Goal: Task Accomplishment & Management: Manage account settings

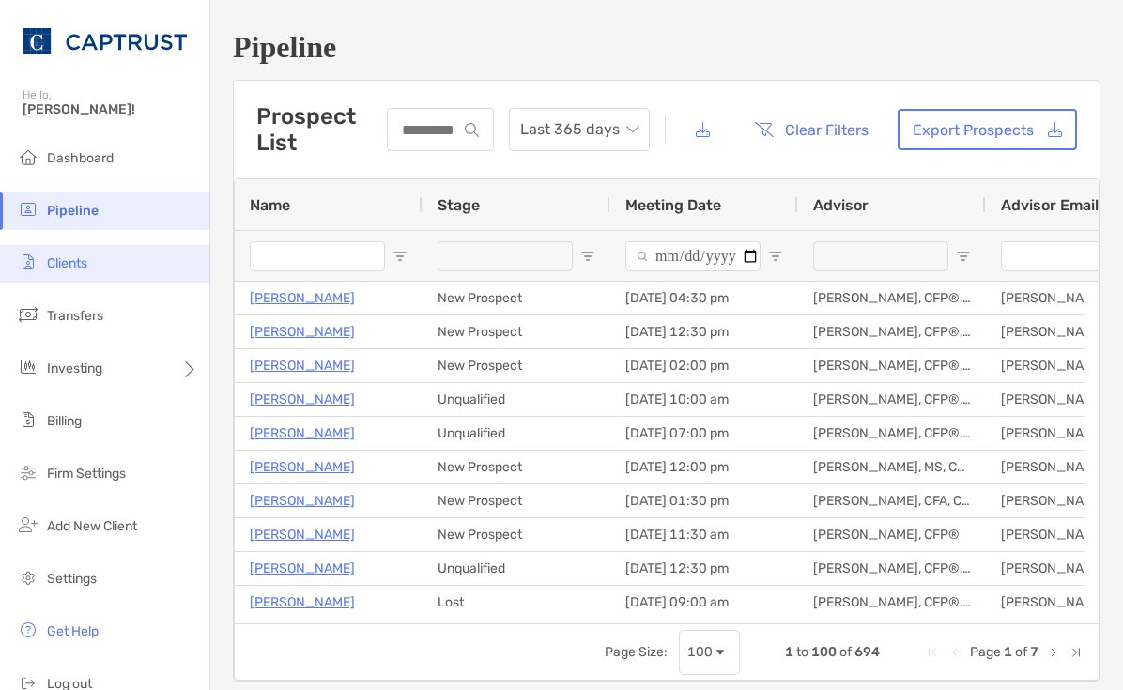
click at [60, 258] on span "Clients" at bounding box center [67, 263] width 40 height 16
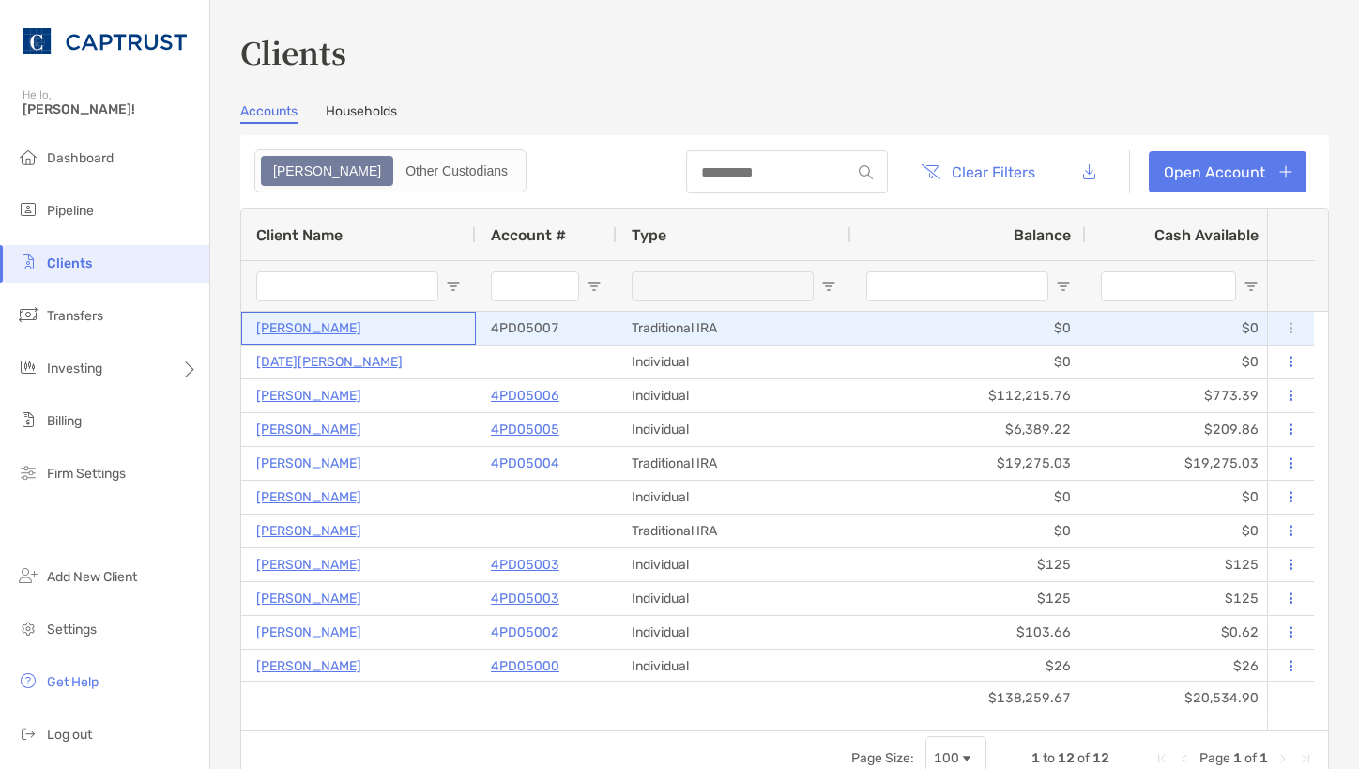
click at [308, 326] on p "[PERSON_NAME]" at bounding box center [308, 327] width 105 height 23
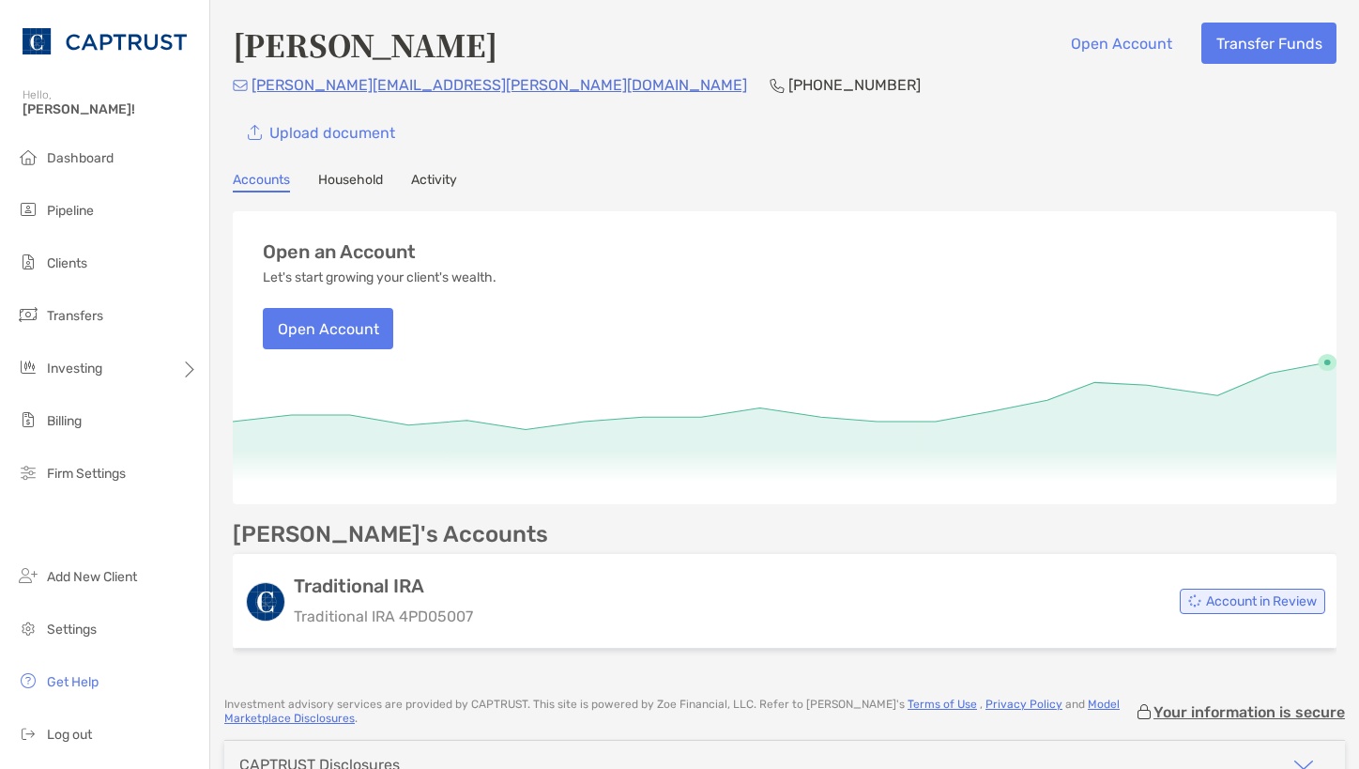
click at [432, 185] on link "Activity" at bounding box center [434, 182] width 46 height 21
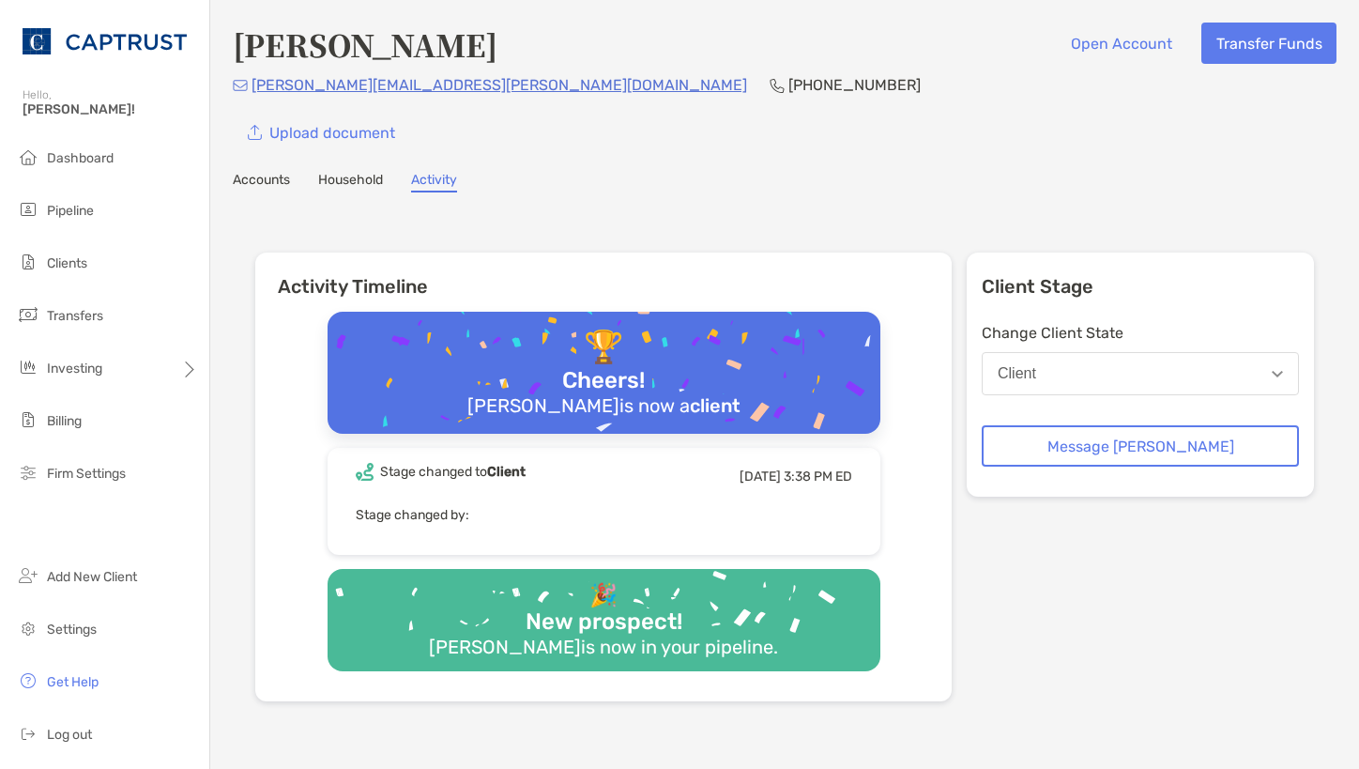
click at [278, 178] on link "Accounts" at bounding box center [261, 182] width 57 height 21
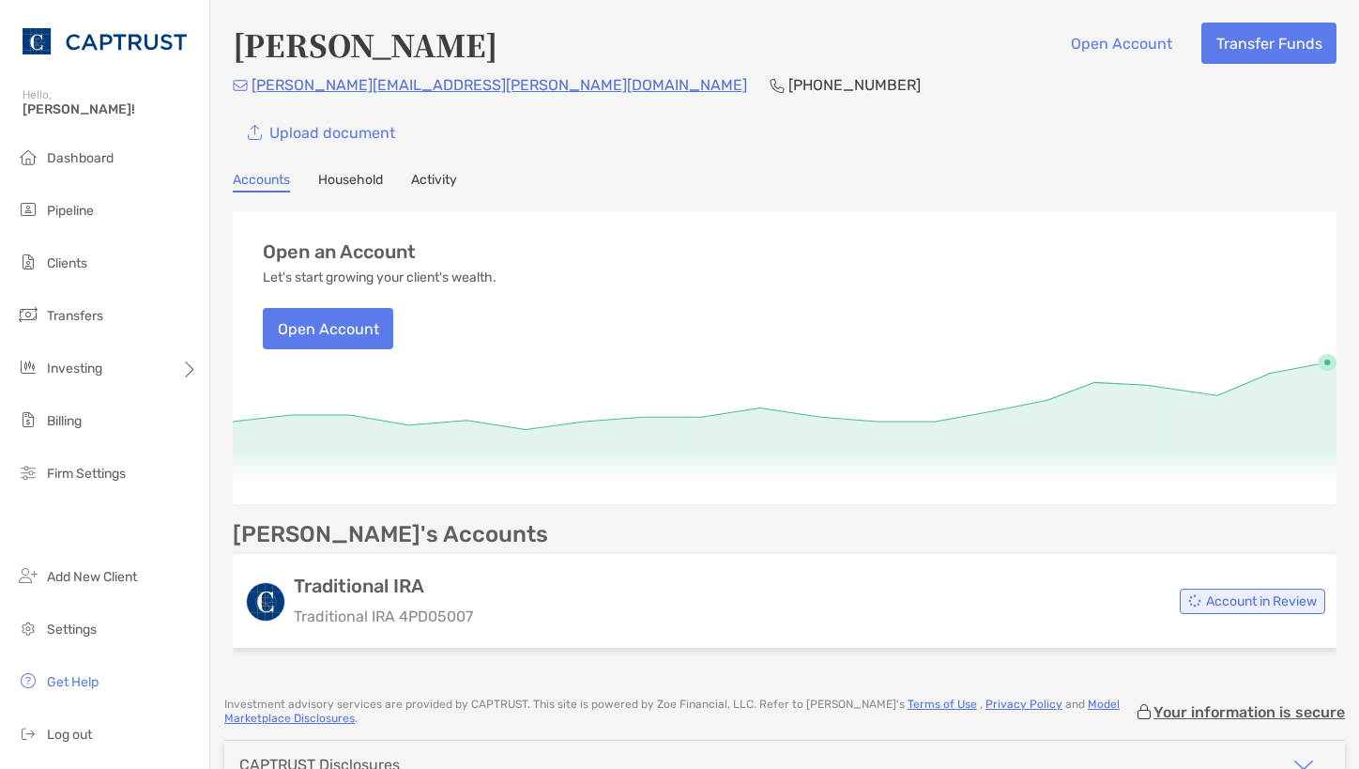
click at [343, 177] on link "Household" at bounding box center [350, 182] width 65 height 21
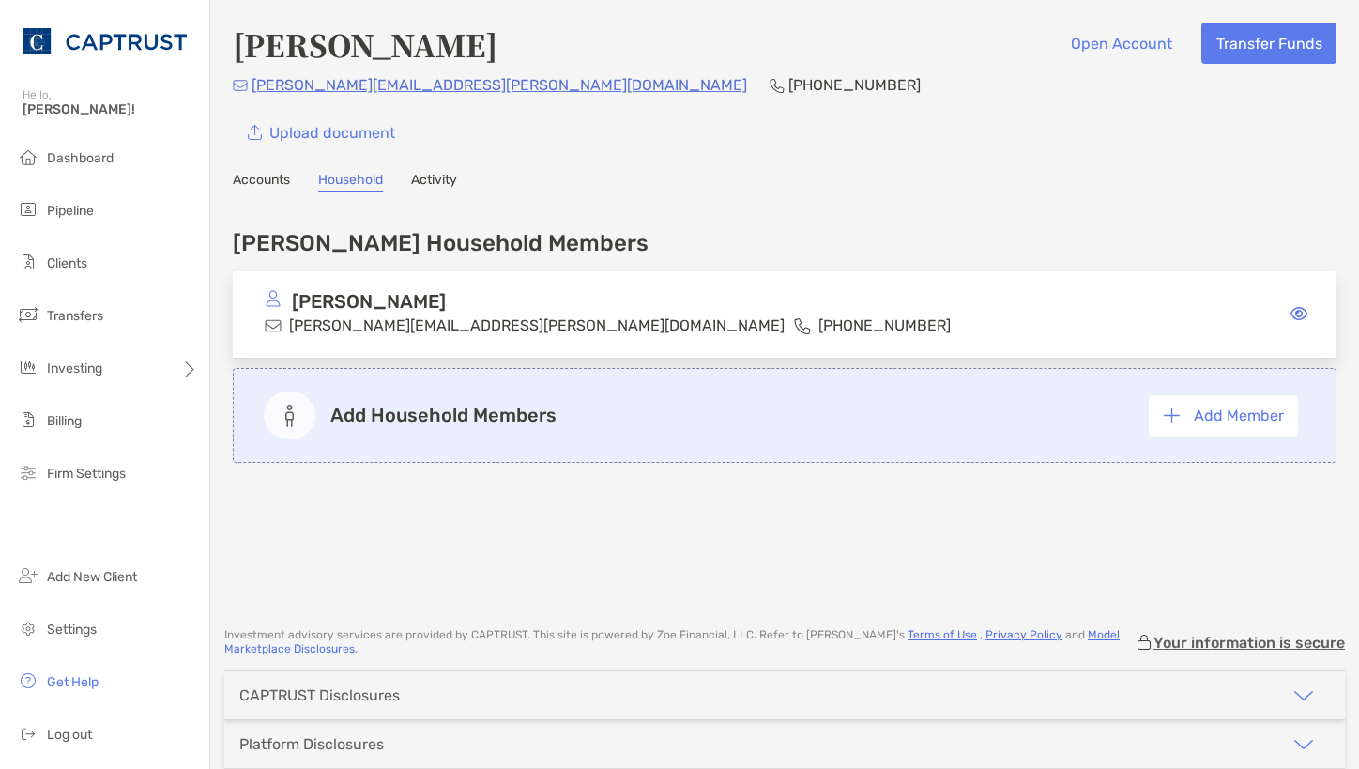
click at [271, 304] on img at bounding box center [273, 298] width 17 height 17
click at [1291, 313] on icon at bounding box center [1299, 313] width 17 height 15
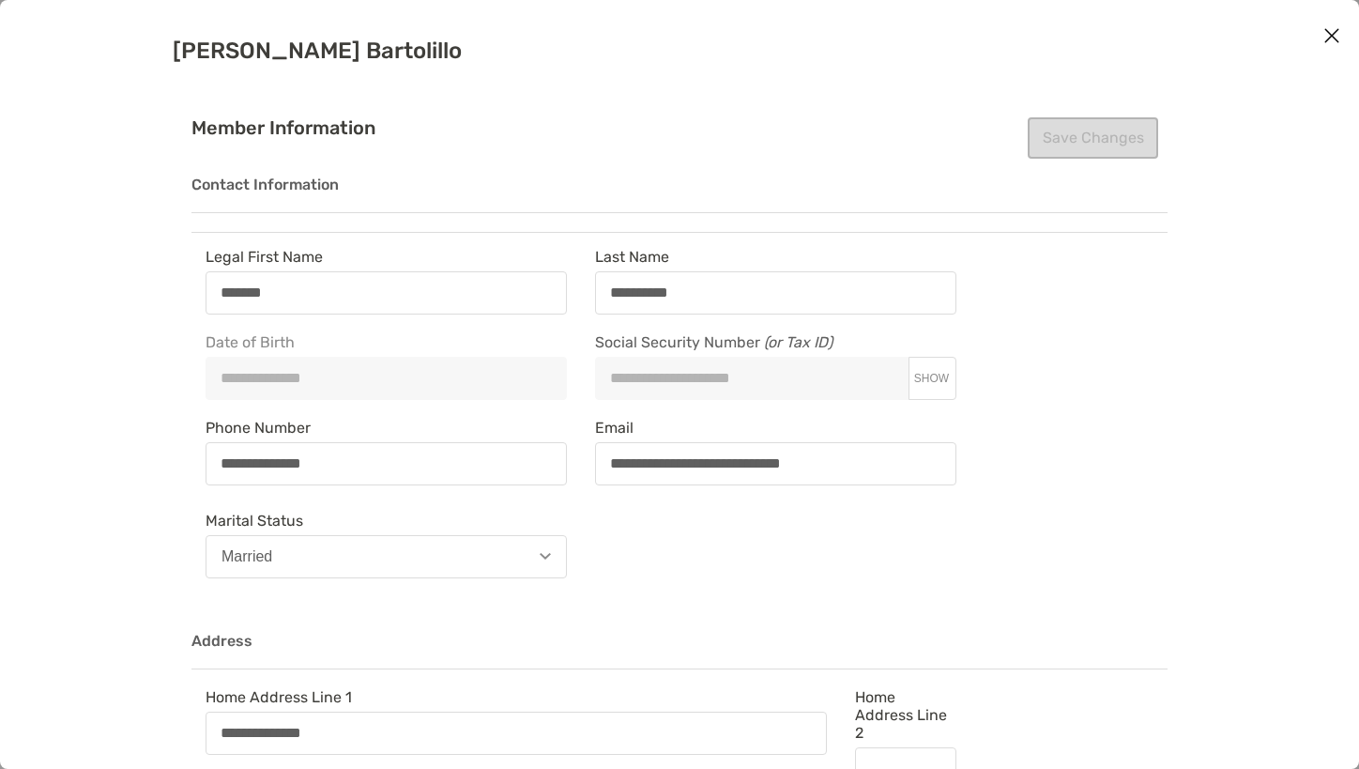
type input "**********"
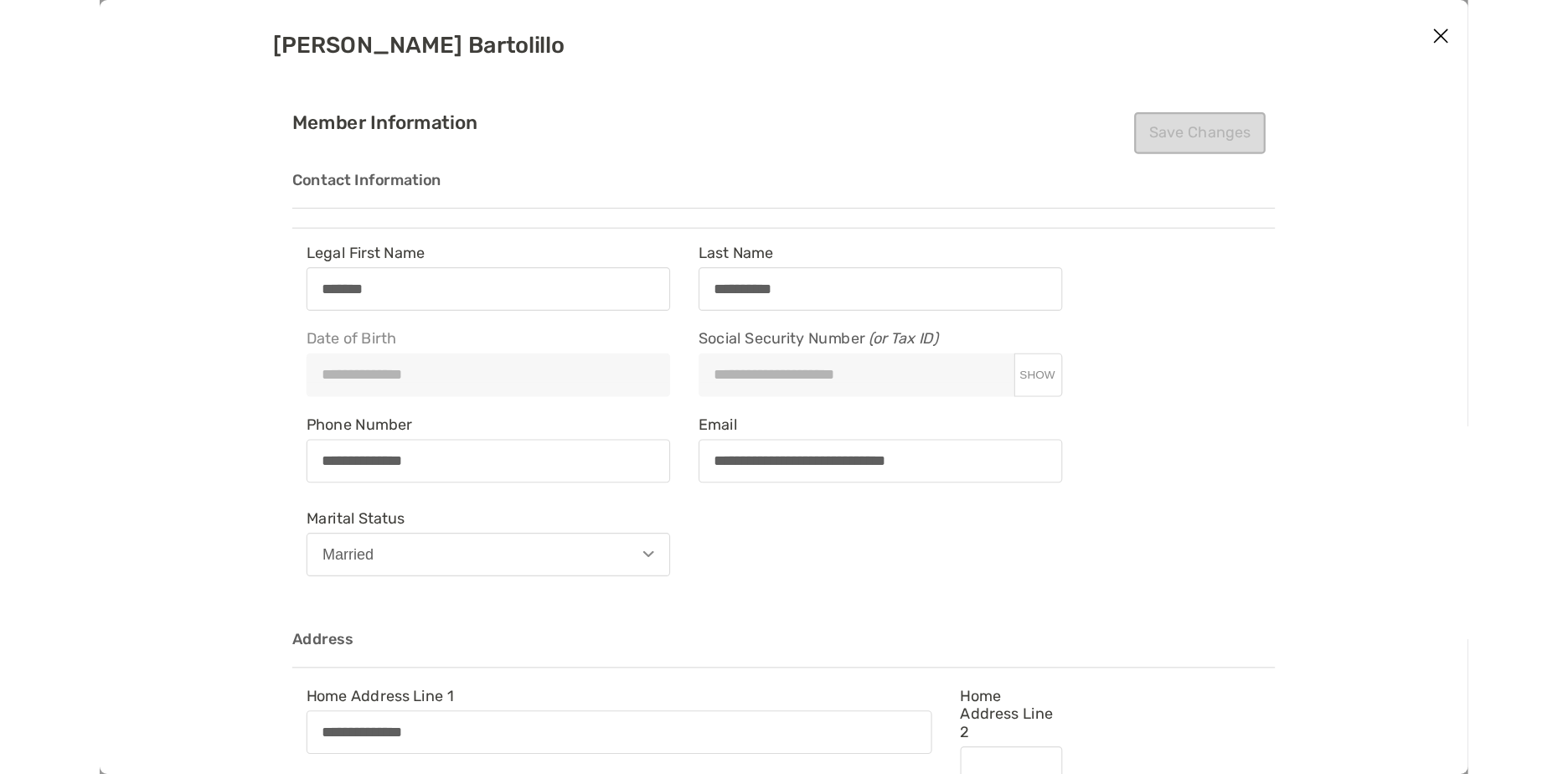
scroll to position [2, 0]
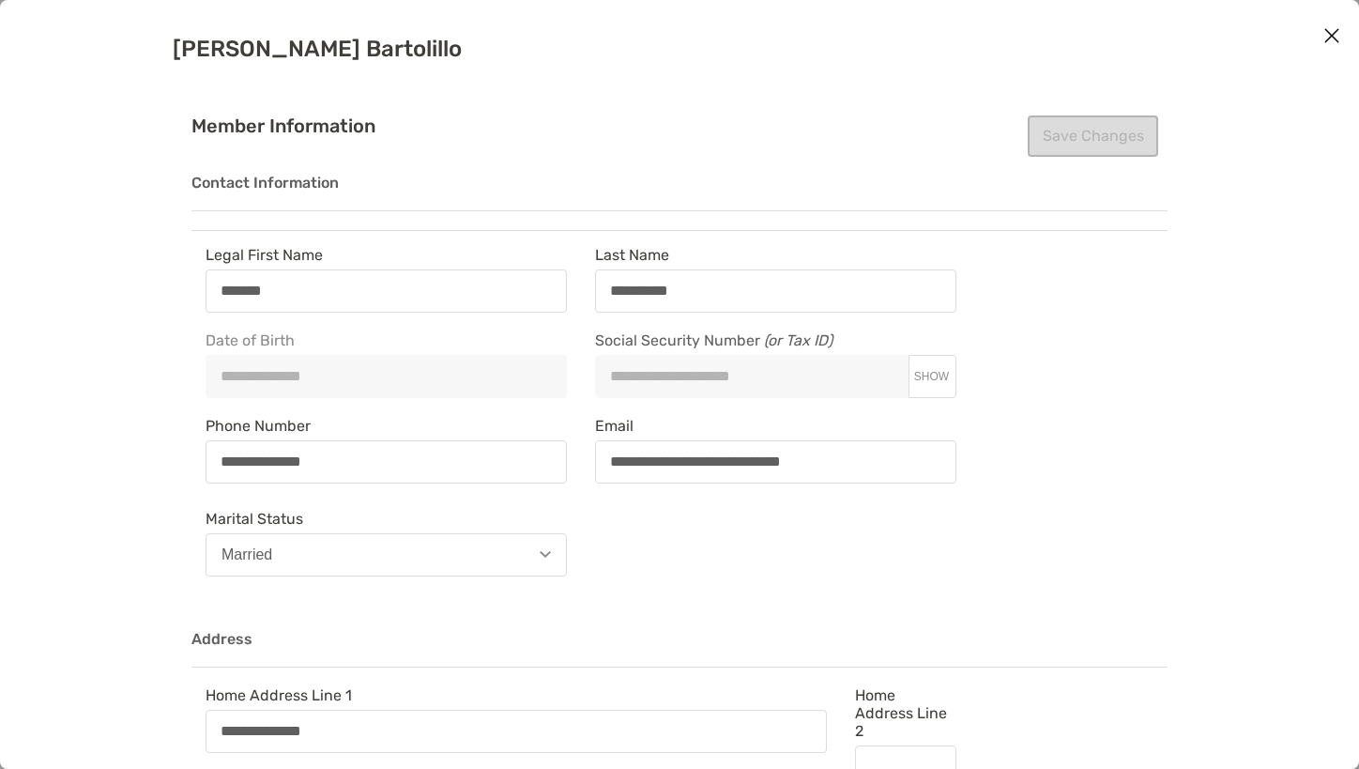
click at [1329, 33] on icon "Close modal" at bounding box center [1332, 35] width 17 height 23
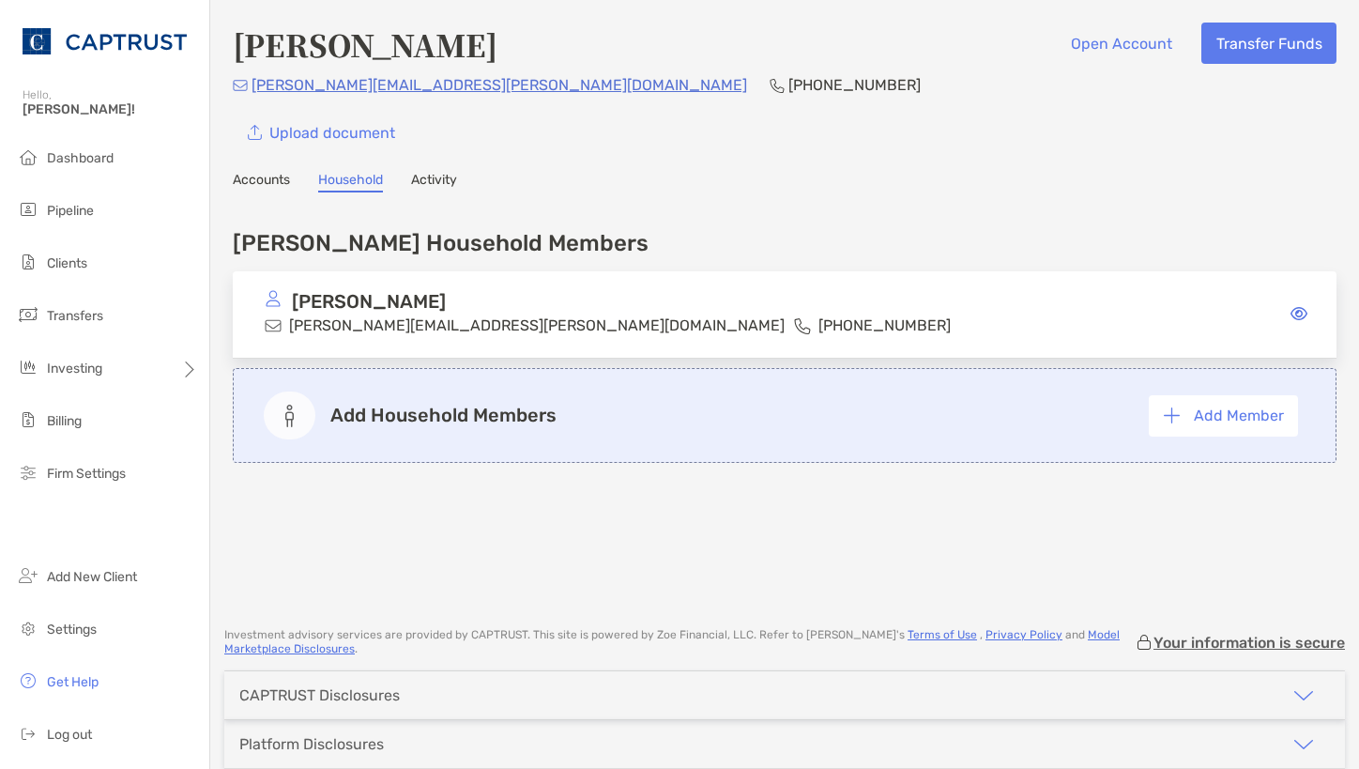
click at [268, 181] on link "Accounts" at bounding box center [261, 182] width 57 height 21
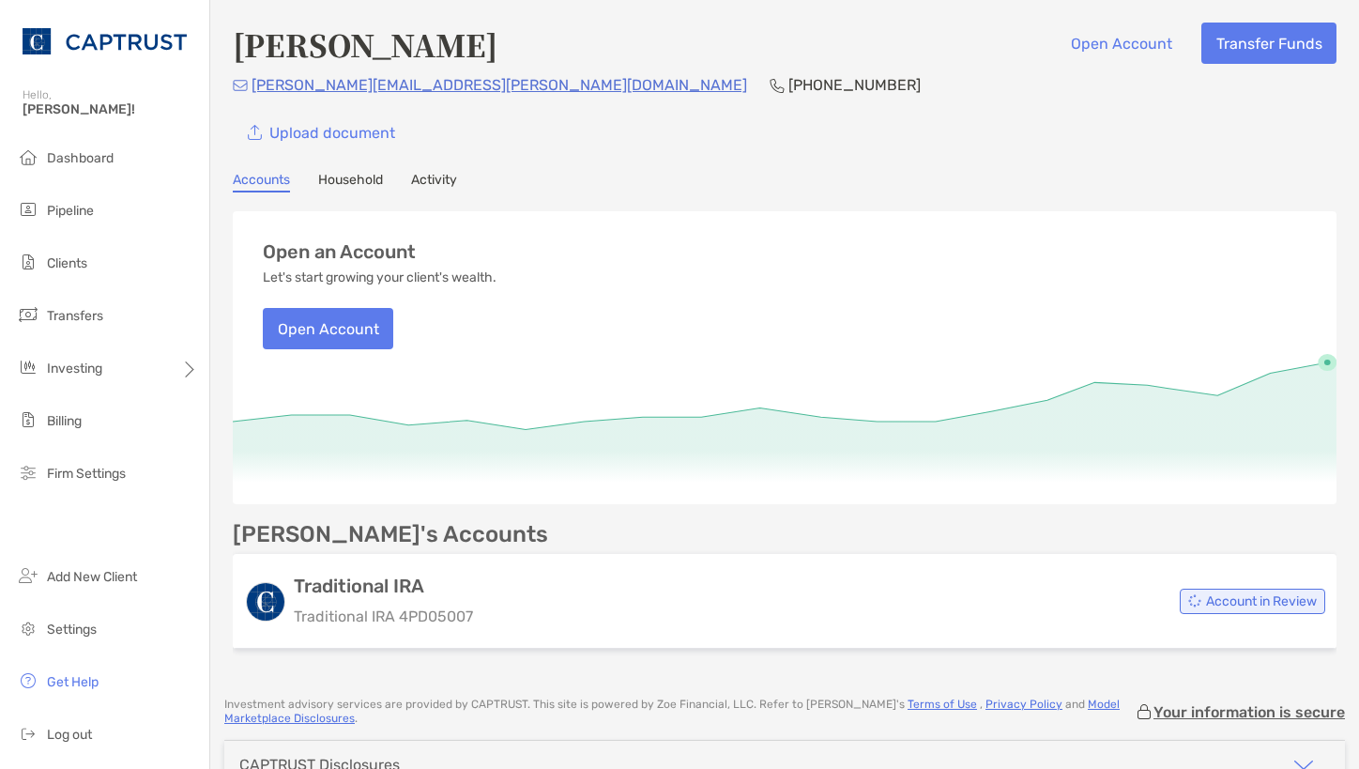
click at [347, 176] on link "Household" at bounding box center [350, 182] width 65 height 21
